Goal: Use online tool/utility: Use online tool/utility

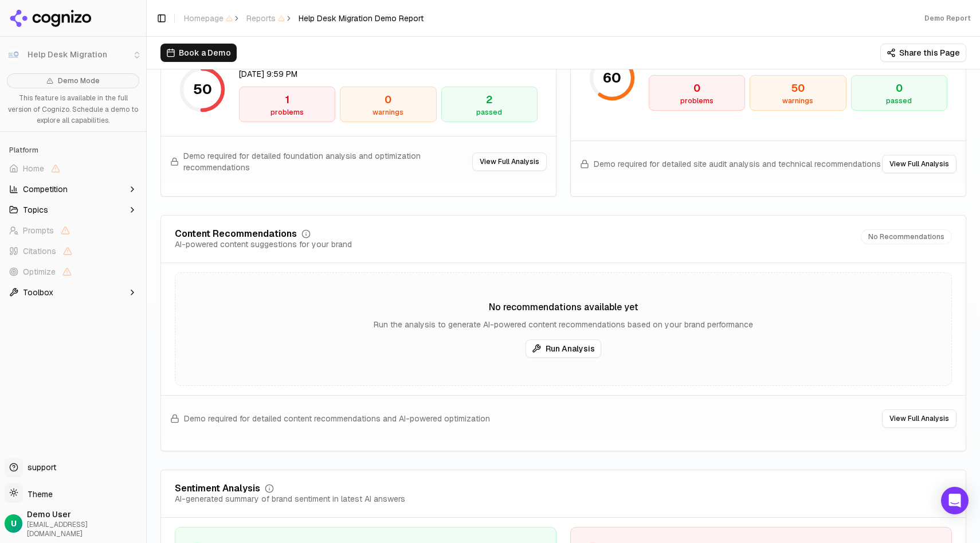
scroll to position [1660, 0]
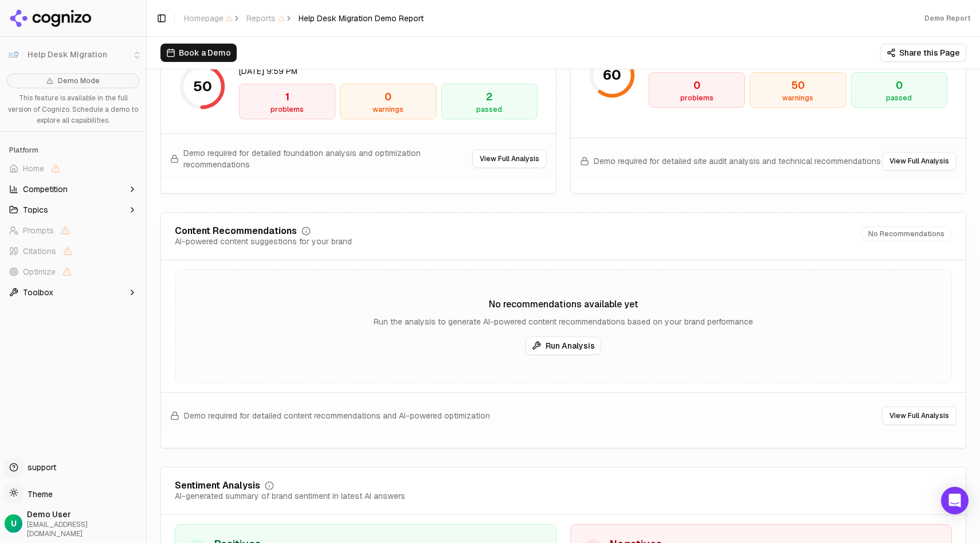
click at [580, 336] on button "Run Analysis" at bounding box center [563, 345] width 76 height 18
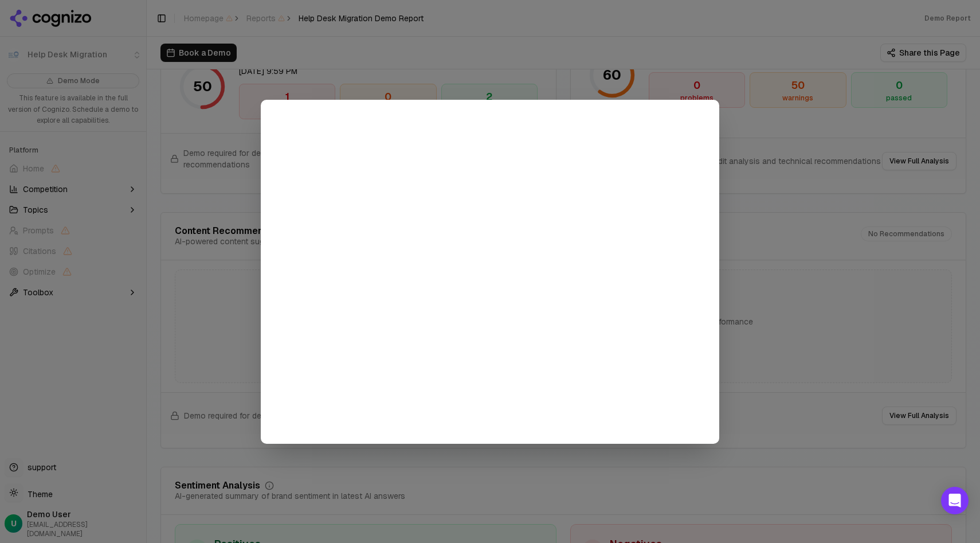
click at [744, 296] on div at bounding box center [490, 271] width 980 height 543
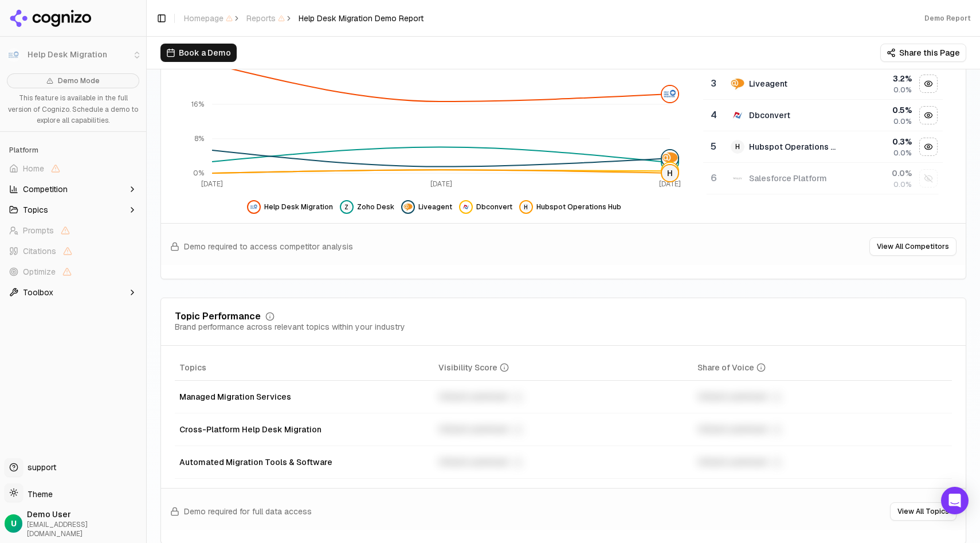
scroll to position [166, 0]
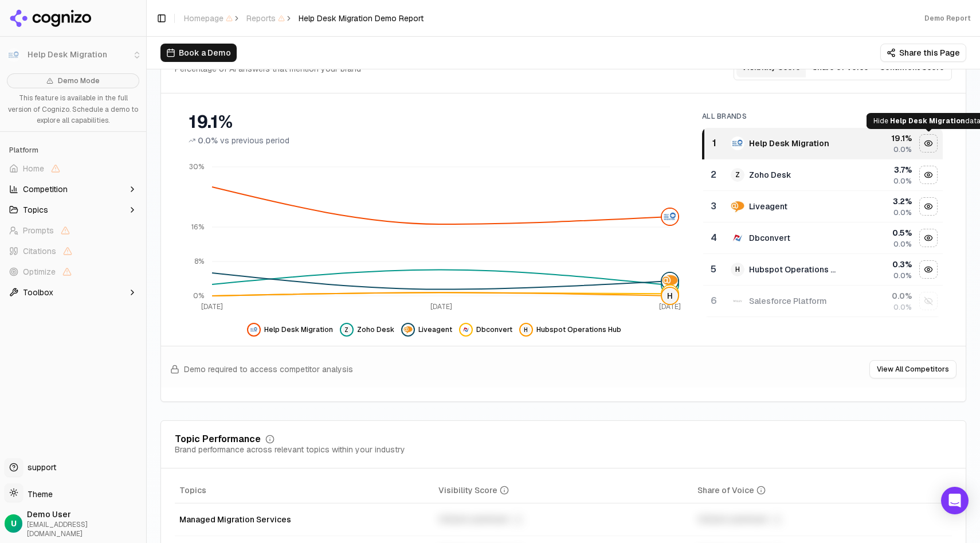
click at [926, 137] on div "Hide help desk migration data" at bounding box center [928, 143] width 17 height 17
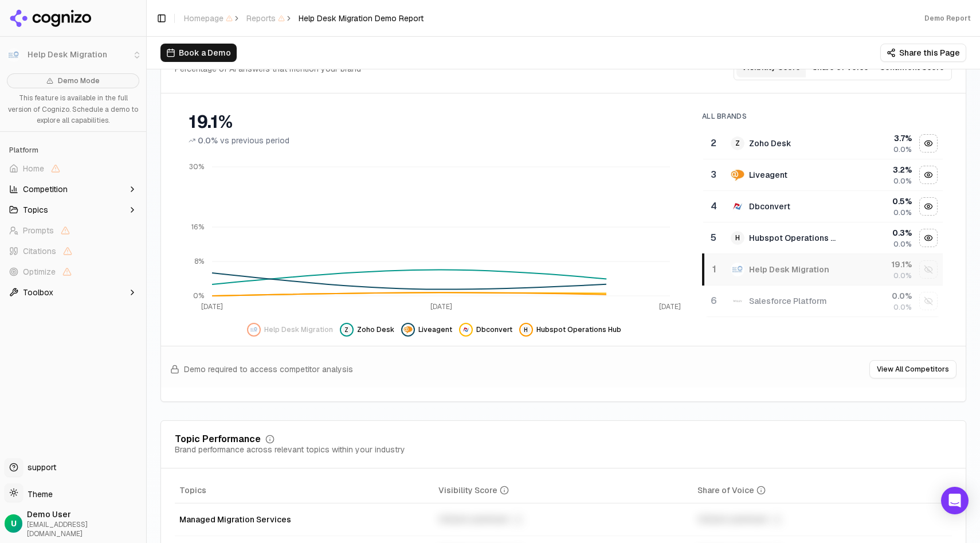
click at [926, 137] on div "Hide zoho desk data" at bounding box center [928, 143] width 17 height 17
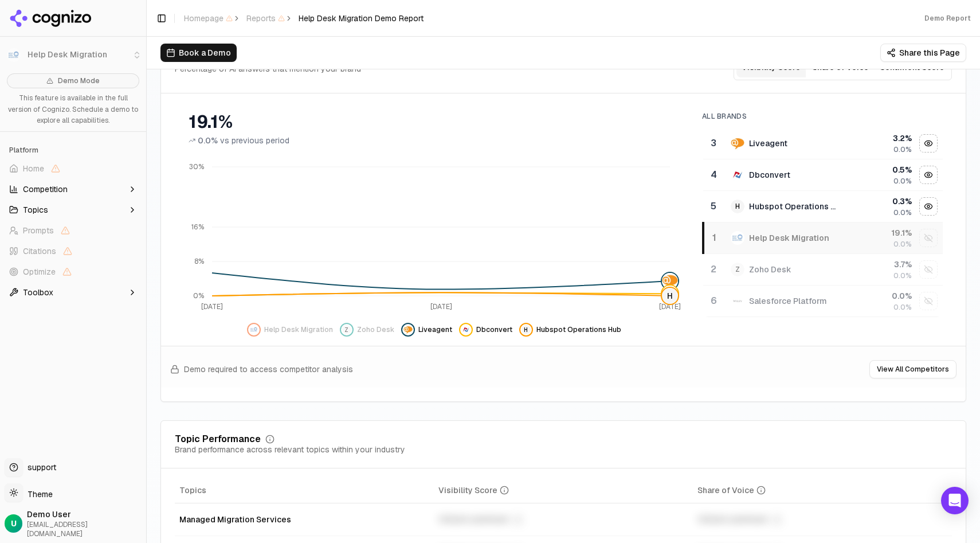
click at [872, 232] on div "19.1 %" at bounding box center [880, 232] width 61 height 11
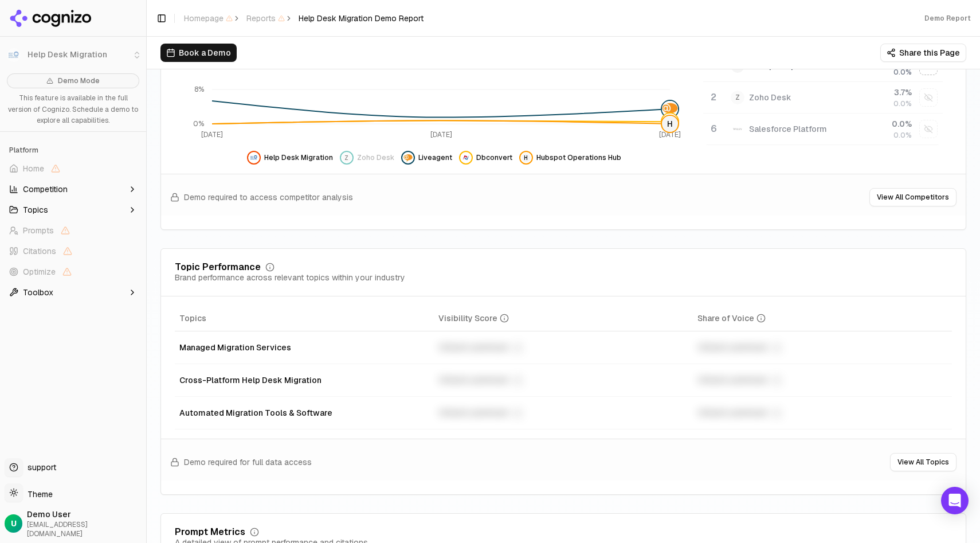
scroll to position [339, 0]
click at [37, 208] on span "Topics" at bounding box center [35, 209] width 25 height 11
click at [45, 207] on span "Topics" at bounding box center [35, 209] width 25 height 11
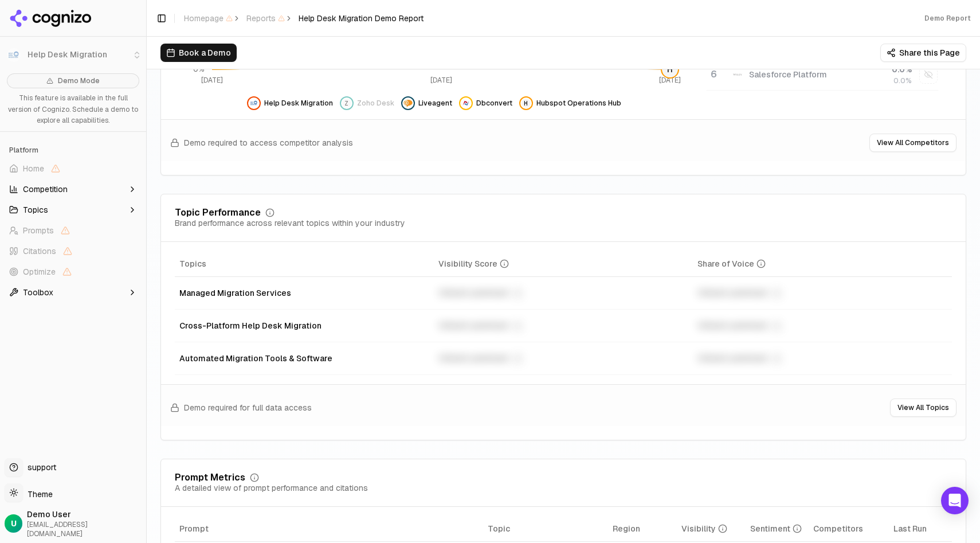
scroll to position [394, 0]
drag, startPoint x: 288, startPoint y: 293, endPoint x: 178, endPoint y: 295, distance: 110.0
click at [178, 295] on td "Managed Migration Services" at bounding box center [304, 292] width 259 height 33
copy div "Managed Migration Services"
